Goal: Complete application form

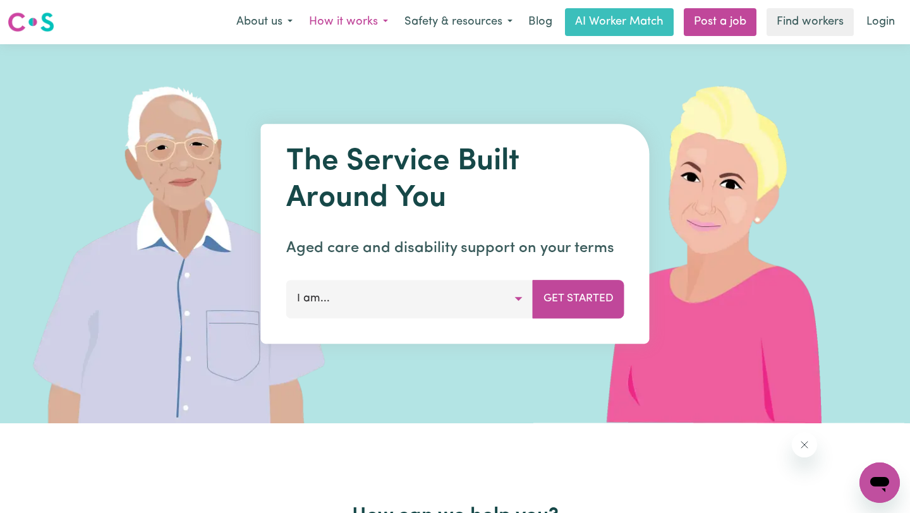
click at [366, 20] on button "How it works" at bounding box center [348, 22] width 95 height 27
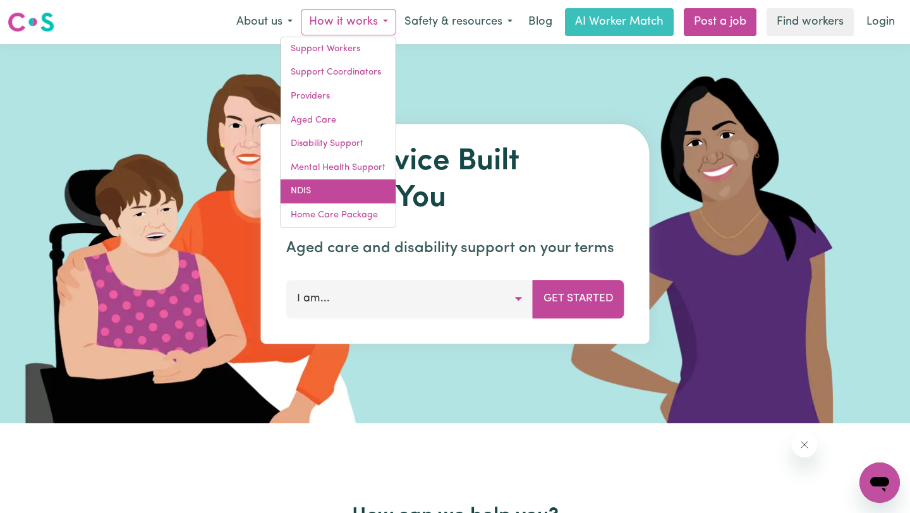
click at [326, 187] on link "NDIS" at bounding box center [338, 192] width 115 height 24
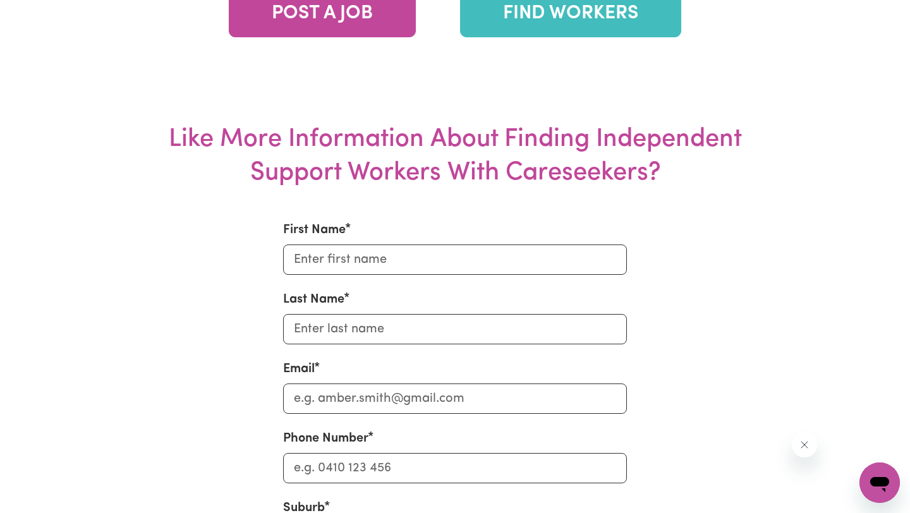
scroll to position [2852, 0]
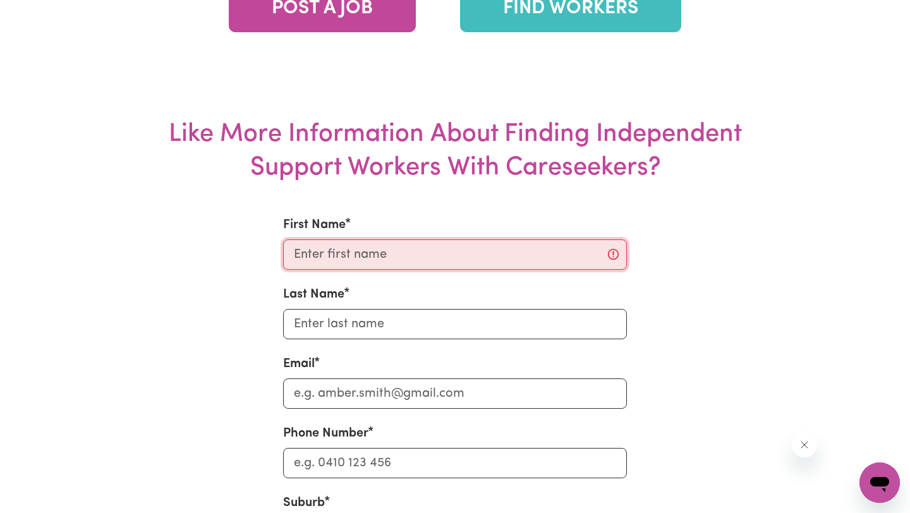
click at [350, 270] on input "First Name" at bounding box center [455, 255] width 345 height 30
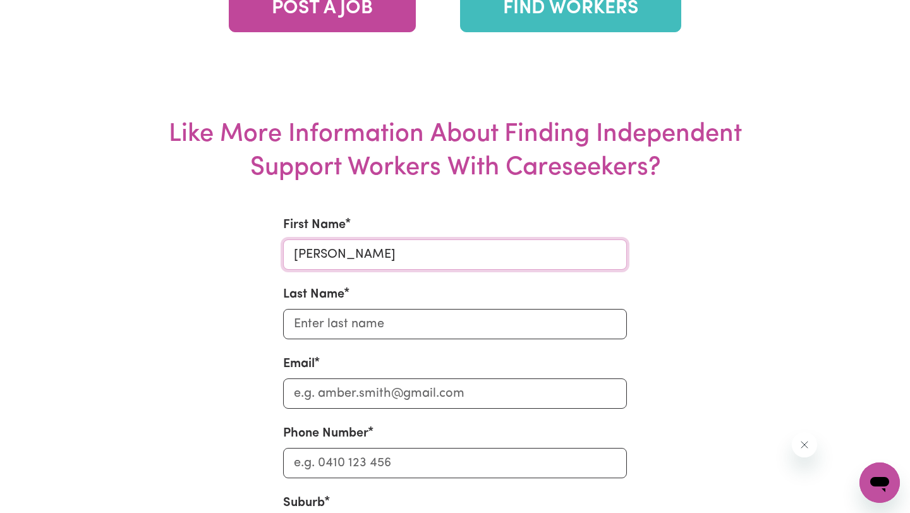
type input "[PERSON_NAME]"
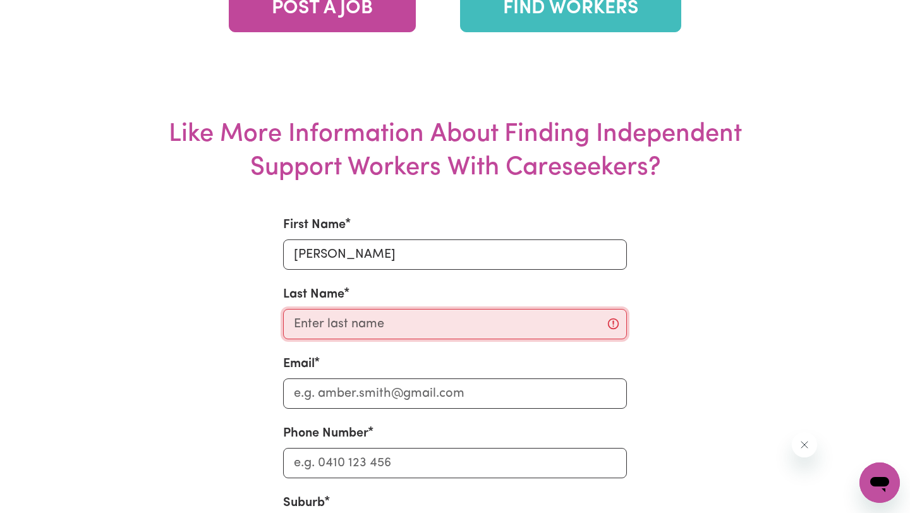
click at [369, 339] on input "Last Name" at bounding box center [455, 324] width 345 height 30
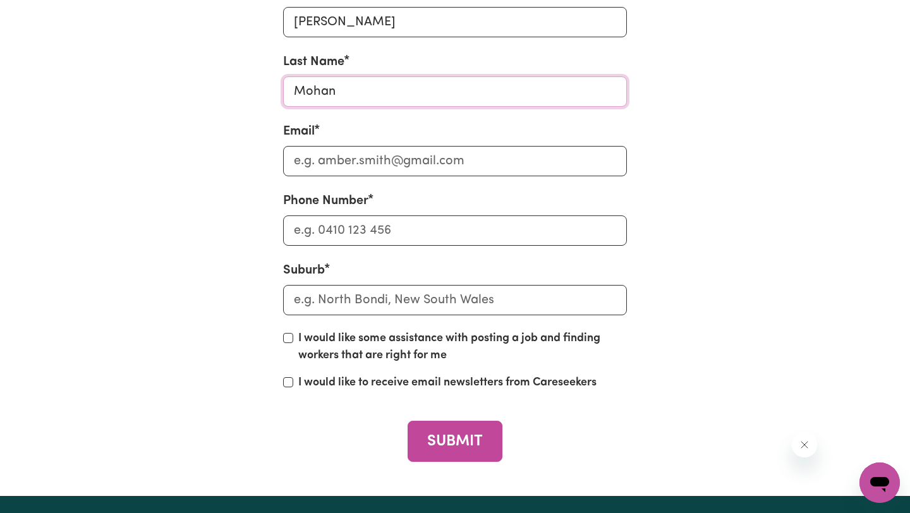
scroll to position [3161, 0]
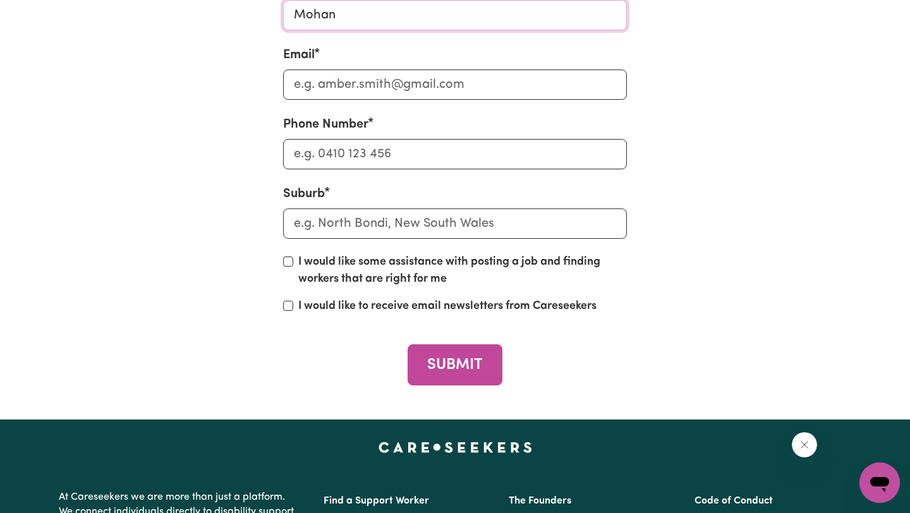
type input "Mohan"
click at [376, 100] on input "Email" at bounding box center [455, 85] width 345 height 30
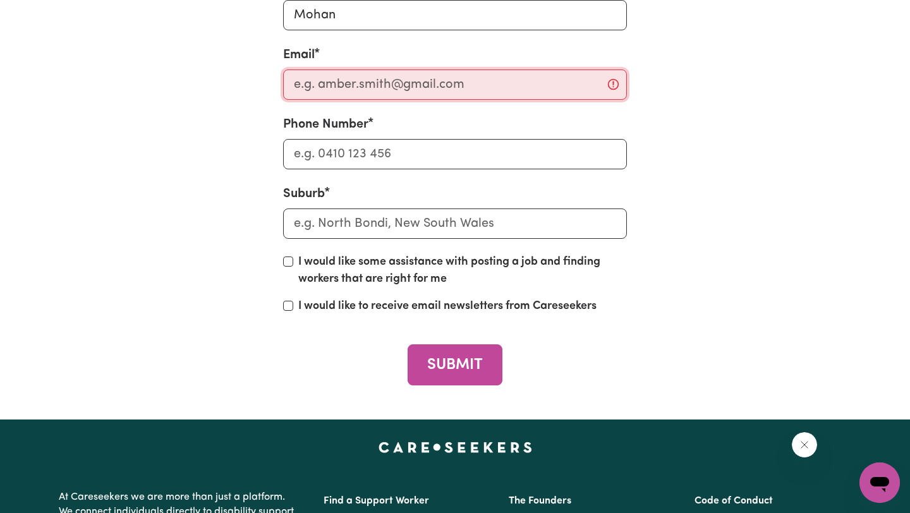
click at [327, 100] on input "Email" at bounding box center [455, 85] width 345 height 30
click at [336, 100] on input "Email" at bounding box center [455, 85] width 345 height 30
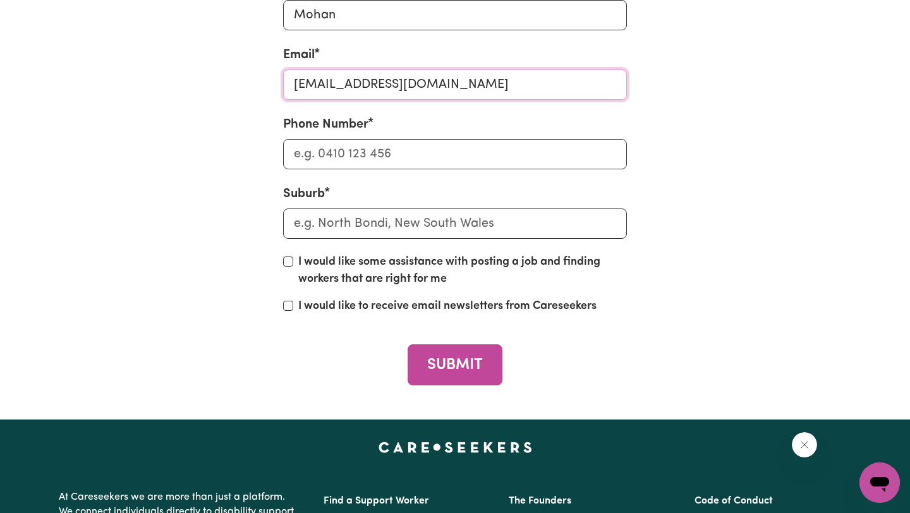
type input "[EMAIL_ADDRESS][DOMAIN_NAME]"
click at [326, 169] on input "Phone Number" at bounding box center [455, 154] width 345 height 30
type input "0467171603"
click at [329, 239] on input "text" at bounding box center [455, 224] width 345 height 30
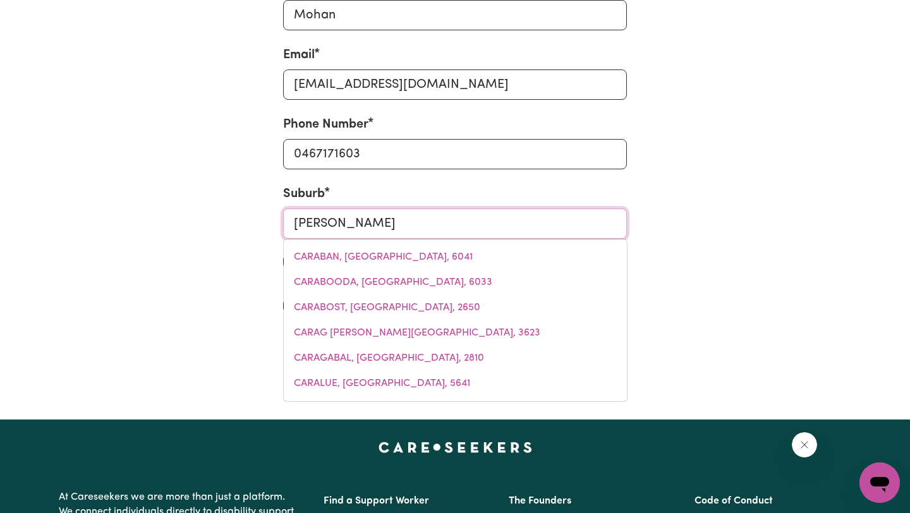
type input "[PERSON_NAME]"
type input "CarinA, [GEOGRAPHIC_DATA], 4152"
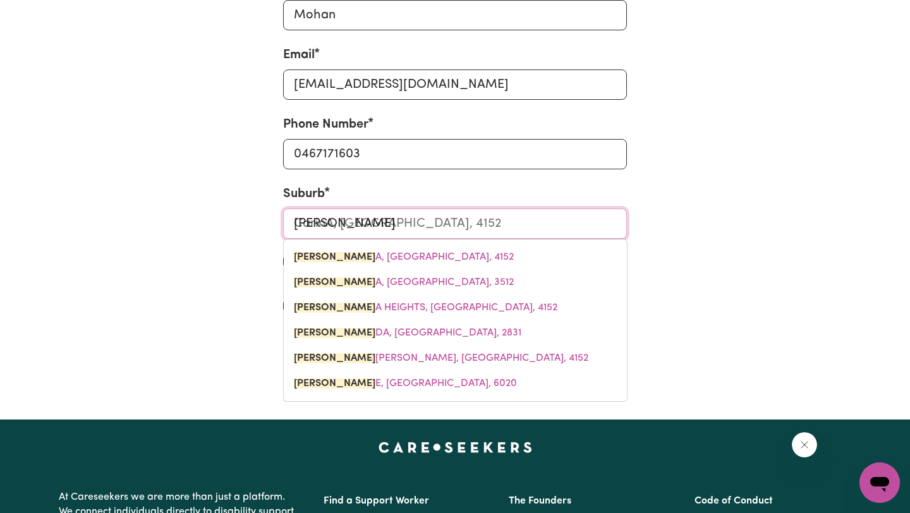
type input "Carind"
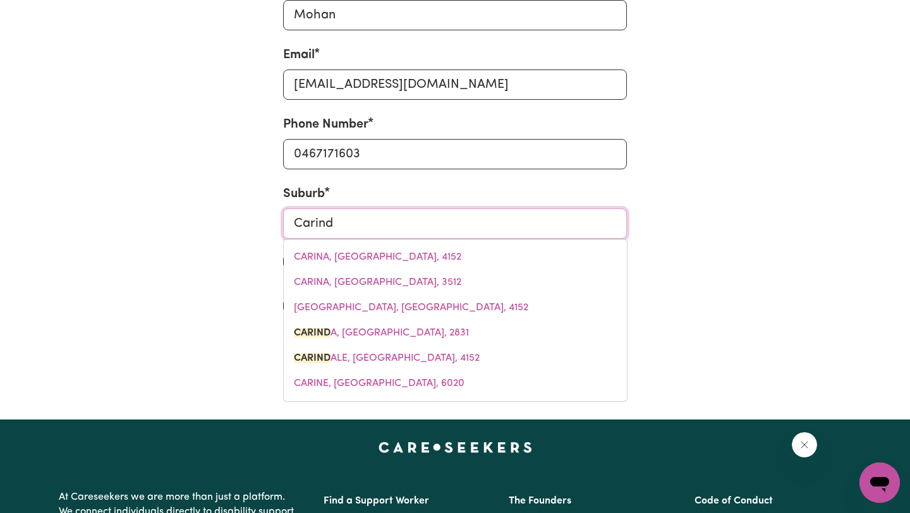
type input "CarindA, [GEOGRAPHIC_DATA], 2831"
type input "Carinda"
type input "[PERSON_NAME], [GEOGRAPHIC_DATA], 2831"
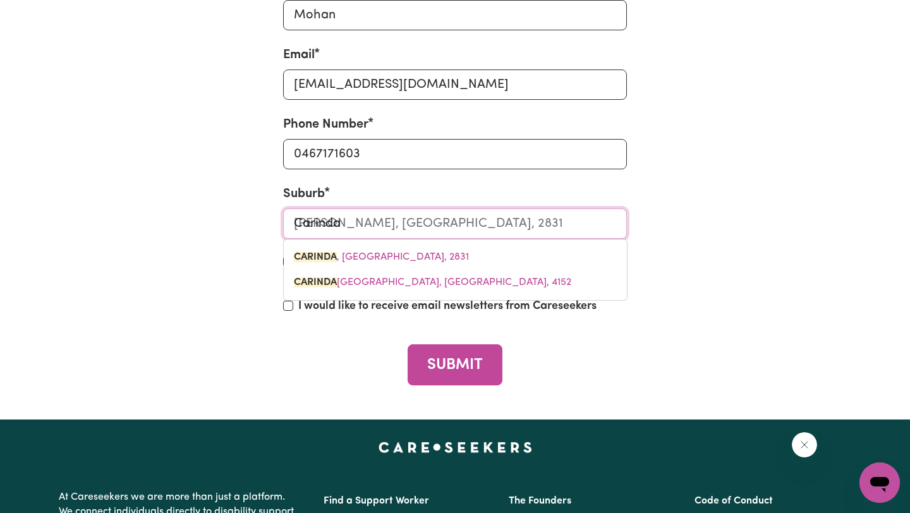
type input "Carindal"
type input "CarindalE, [GEOGRAPHIC_DATA], 4152"
type input "Carindale"
type input "Carindale, [GEOGRAPHIC_DATA], 4152"
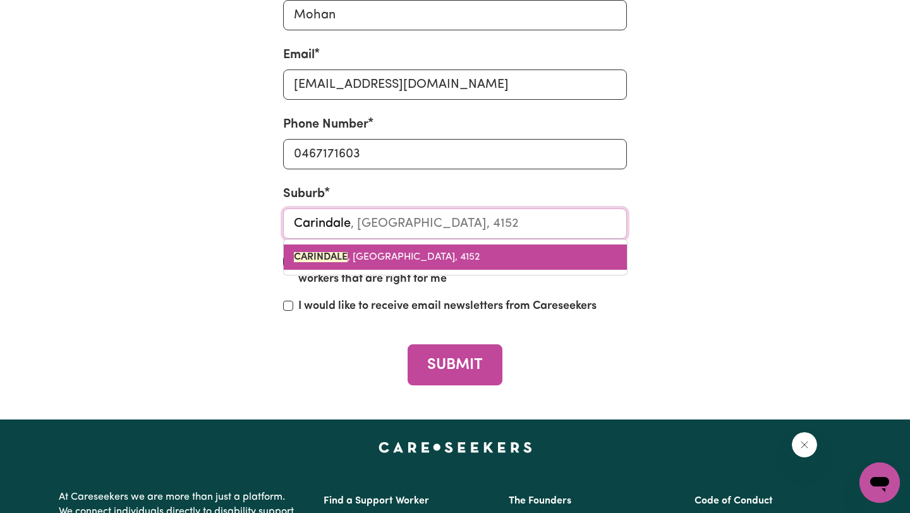
click at [394, 270] on link "CARINDALE , [GEOGRAPHIC_DATA], 4152" at bounding box center [455, 257] width 343 height 25
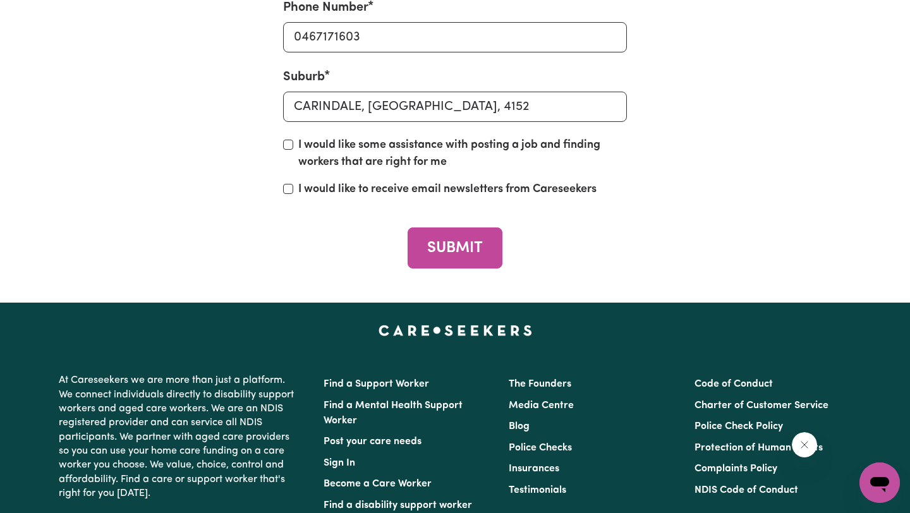
scroll to position [3285, 0]
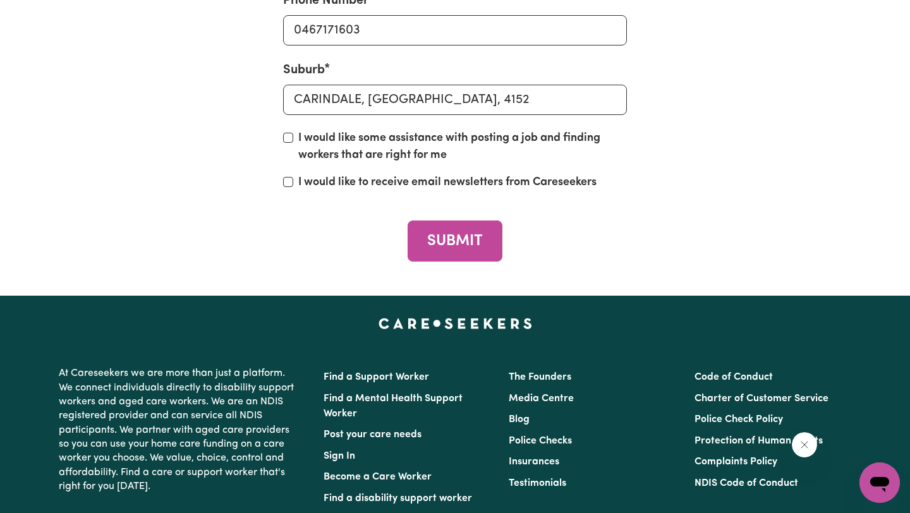
click at [288, 164] on div "I would like some assistance with posting a job and finding workers that are ri…" at bounding box center [455, 147] width 345 height 34
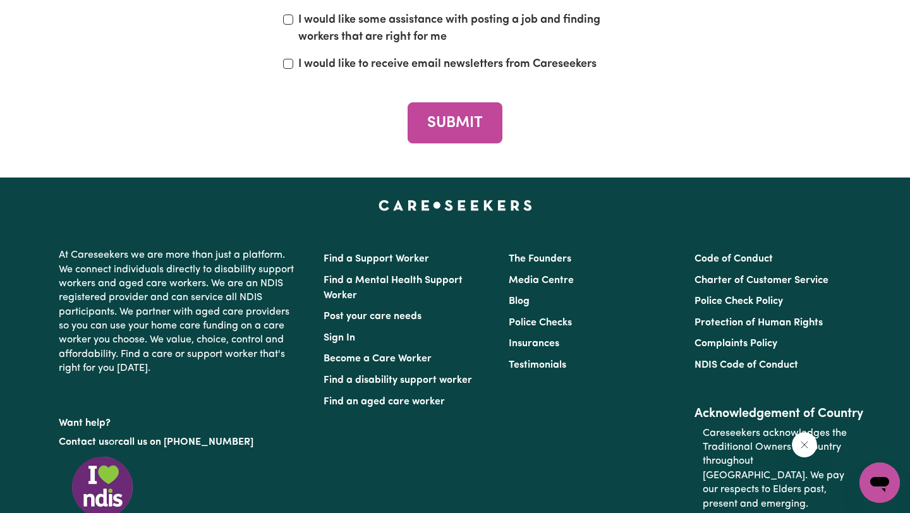
scroll to position [3367, 0]
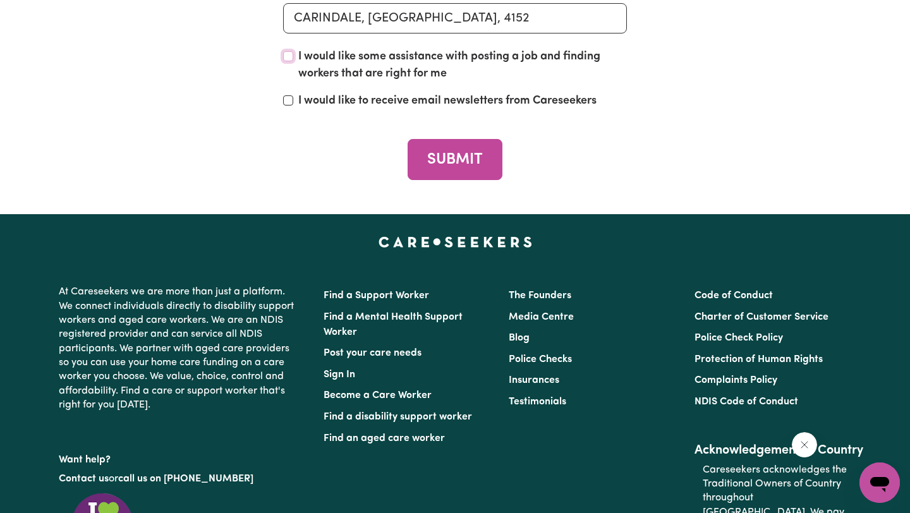
click at [285, 61] on input "I would like some assistance with posting a job and finding workers that are ri…" at bounding box center [288, 56] width 10 height 10
checkbox input "true"
click at [296, 110] on div "I would like to receive email newsletters from Careseekers" at bounding box center [455, 101] width 345 height 17
click at [293, 110] on div "I would like to receive email newsletters from Careseekers" at bounding box center [455, 101] width 345 height 17
click at [283, 106] on input "I would like to receive email newsletters from Careseekers" at bounding box center [288, 100] width 10 height 10
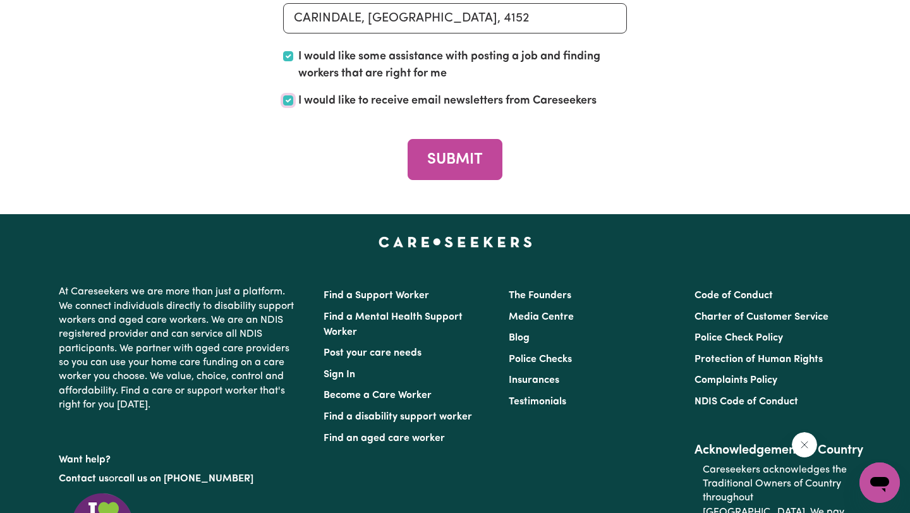
checkbox input "true"
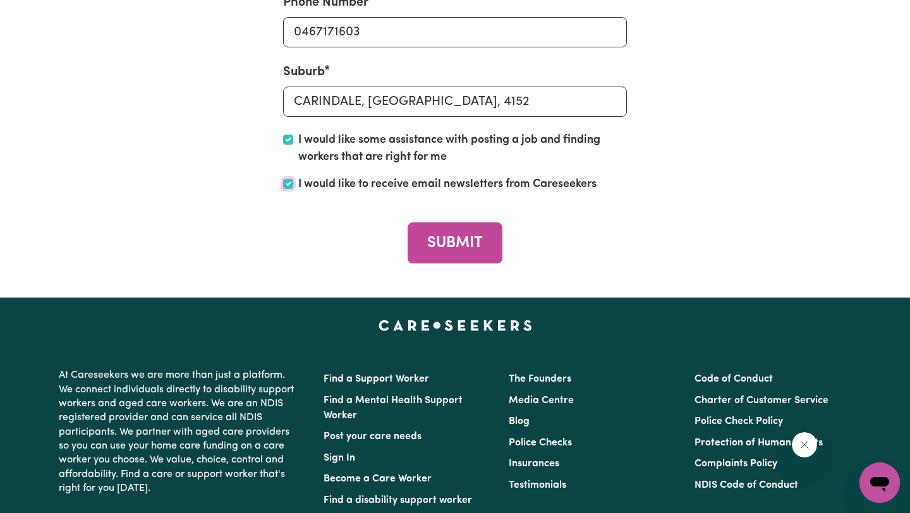
scroll to position [3360, 0]
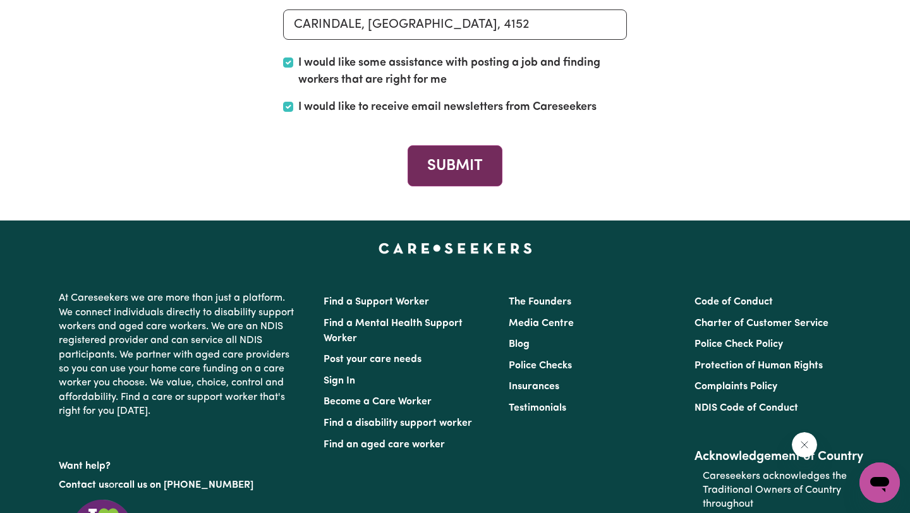
click at [445, 186] on button "SUBMIT" at bounding box center [455, 165] width 94 height 41
checkbox input "false"
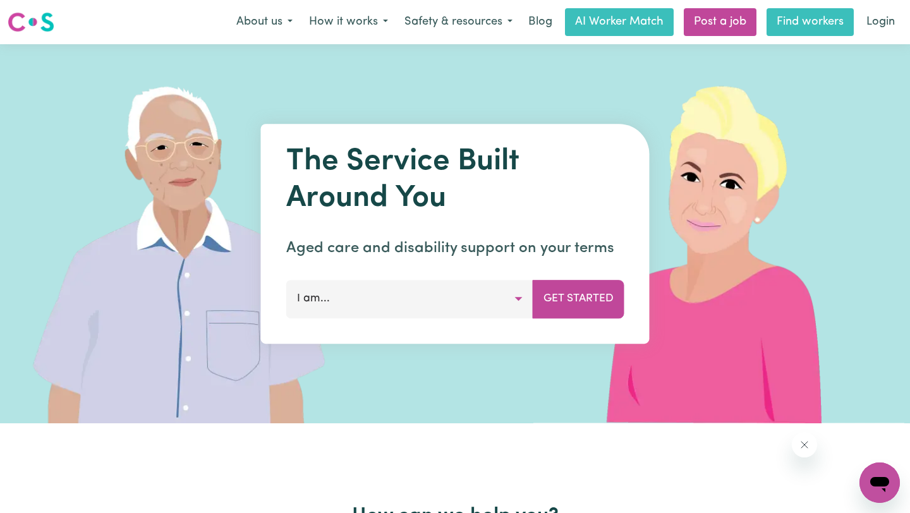
click at [798, 25] on link "Find workers" at bounding box center [810, 22] width 87 height 28
